Goal: Task Accomplishment & Management: Use online tool/utility

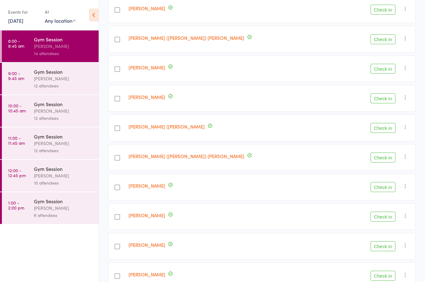
scroll to position [105, 0]
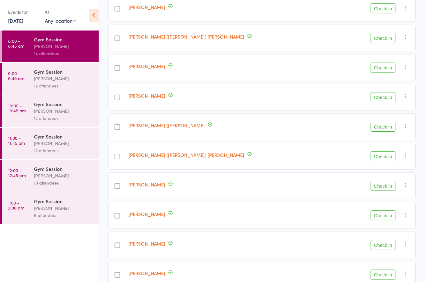
click at [46, 80] on div "[PERSON_NAME]" at bounding box center [63, 78] width 59 height 7
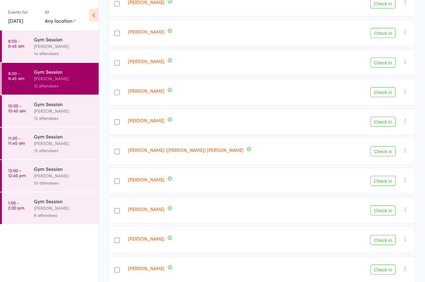
scroll to position [177, 0]
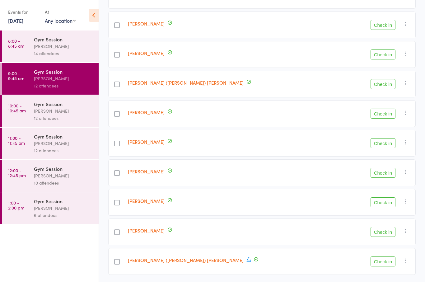
click at [41, 216] on div "6 attendees" at bounding box center [63, 215] width 59 height 7
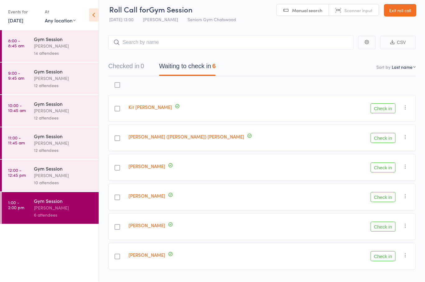
scroll to position [5, 0]
click at [46, 183] on div "10 attendees" at bounding box center [63, 182] width 59 height 7
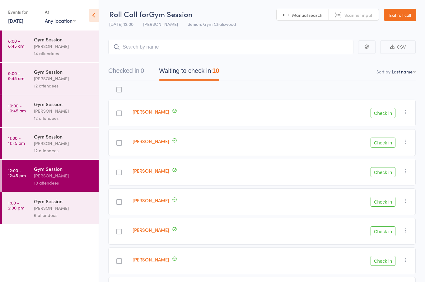
click at [56, 212] on div "[PERSON_NAME]" at bounding box center [63, 208] width 59 height 7
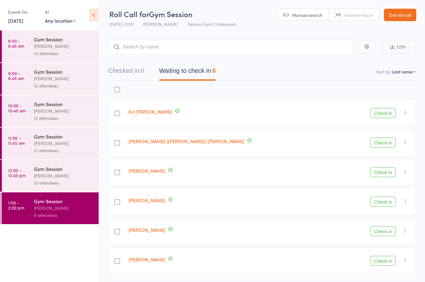
scroll to position [21, 0]
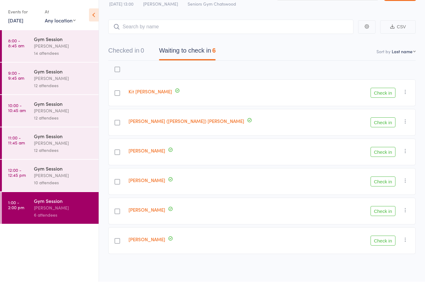
click at [44, 41] on div "Gym Session" at bounding box center [63, 39] width 59 height 7
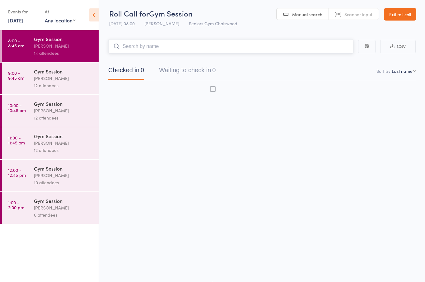
scroll to position [4, 0]
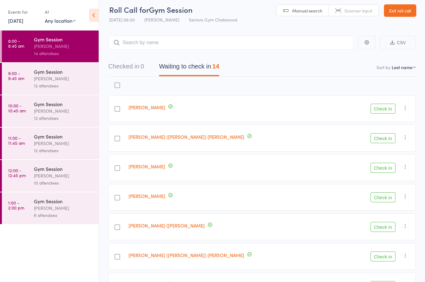
click at [253, 110] on div "Marion Berry" at bounding box center [232, 108] width 212 height 27
click at [398, 12] on link "Exit roll call" at bounding box center [400, 10] width 32 height 12
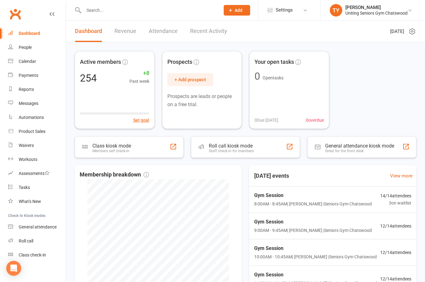
click at [142, 148] on div "Class kiosk mode Members self check-in" at bounding box center [129, 146] width 109 height 21
